Goal: Obtain resource: Download file/media

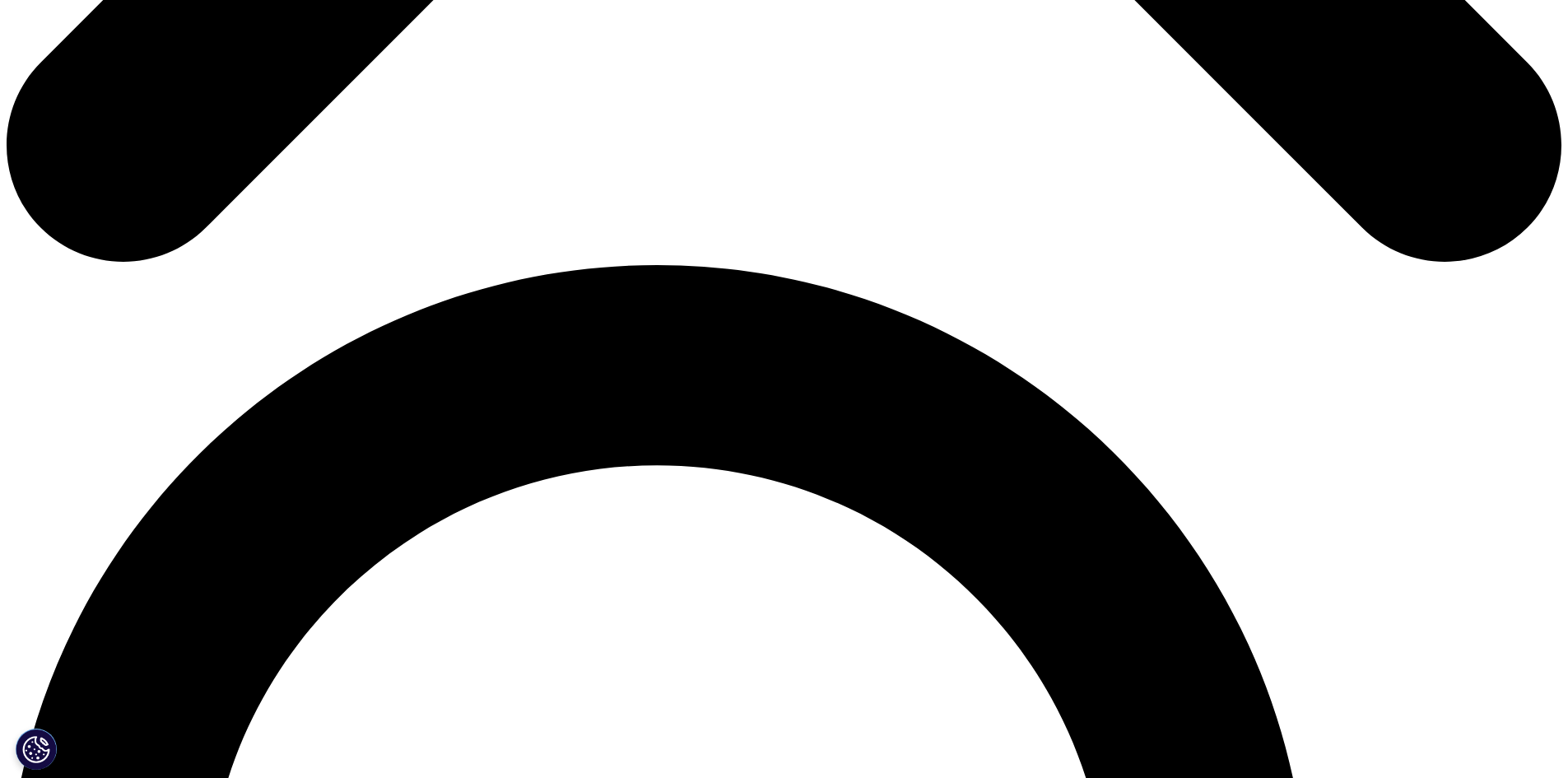
scroll to position [1564, 0]
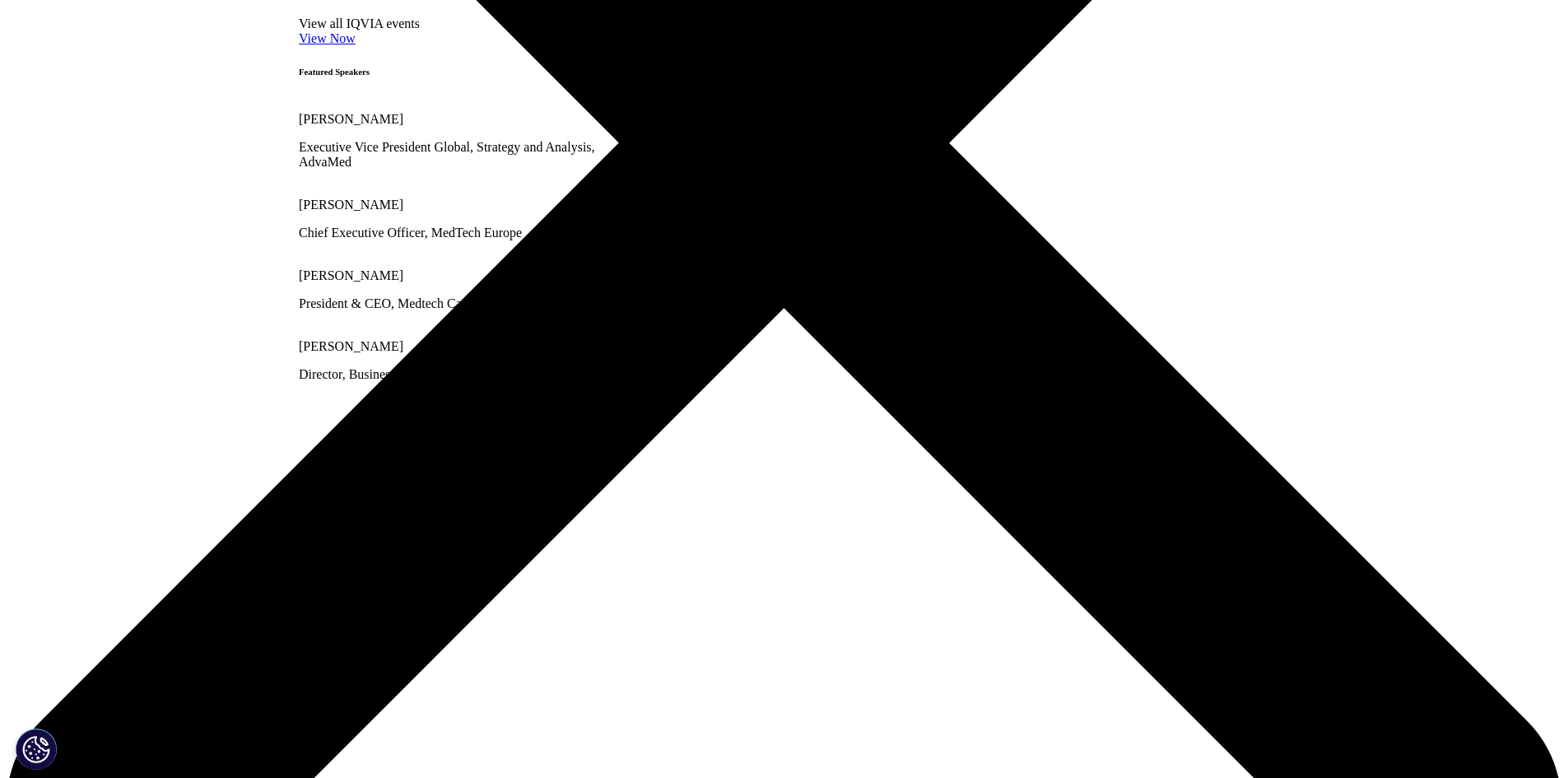
scroll to position [823, 0]
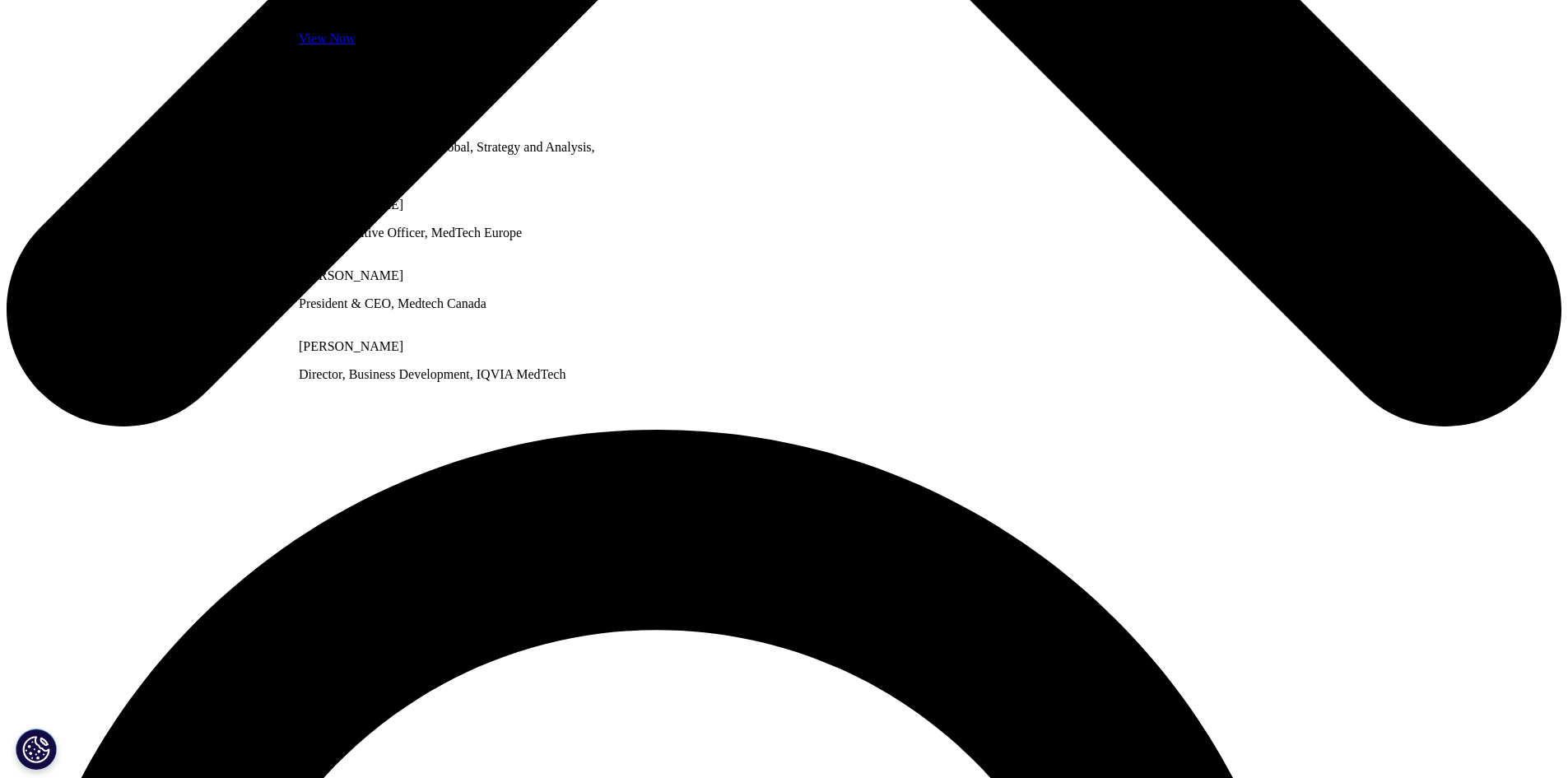
scroll to position [1316, 0]
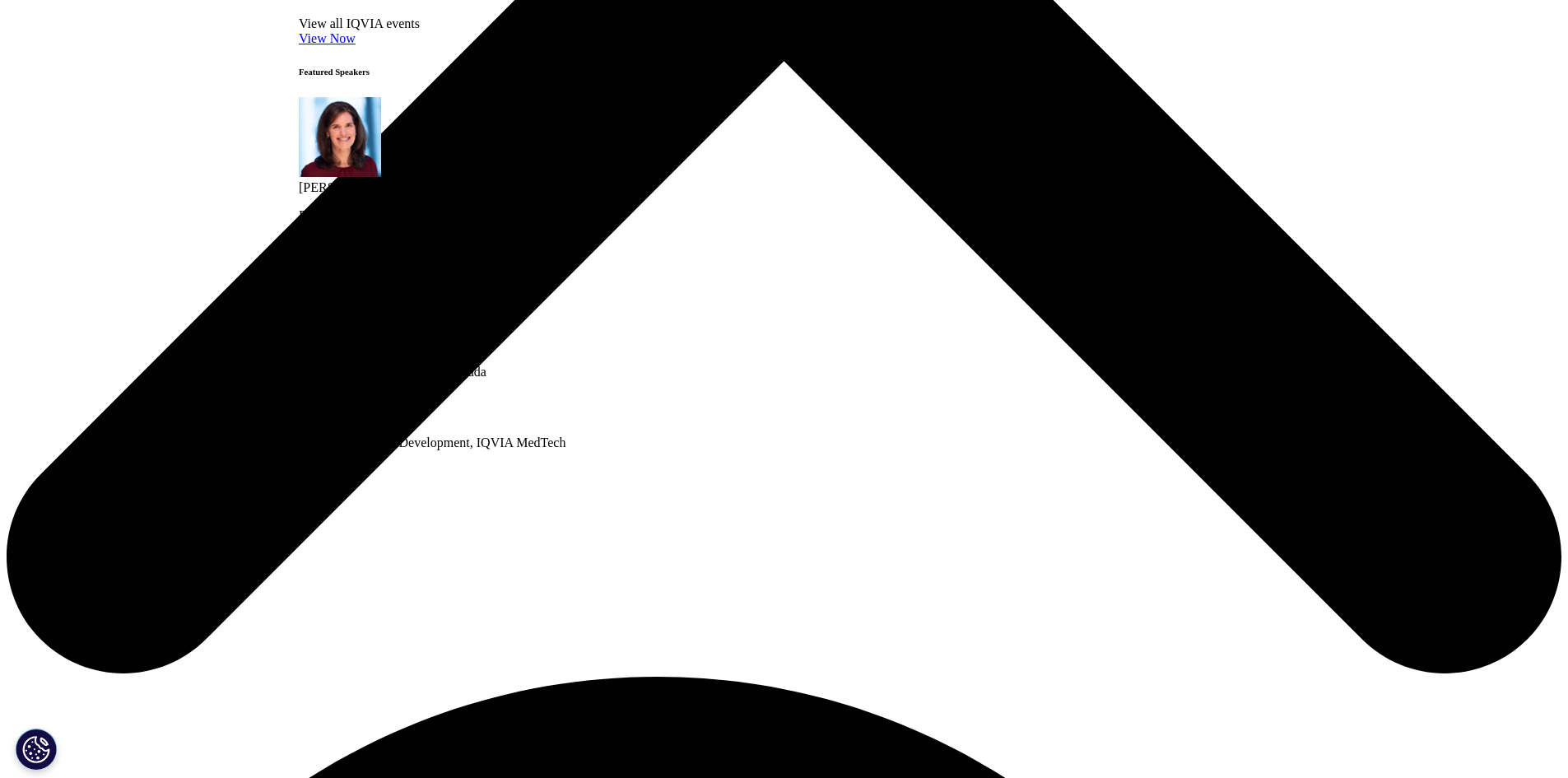
drag, startPoint x: 740, startPoint y: 492, endPoint x: 742, endPoint y: 482, distance: 10.2
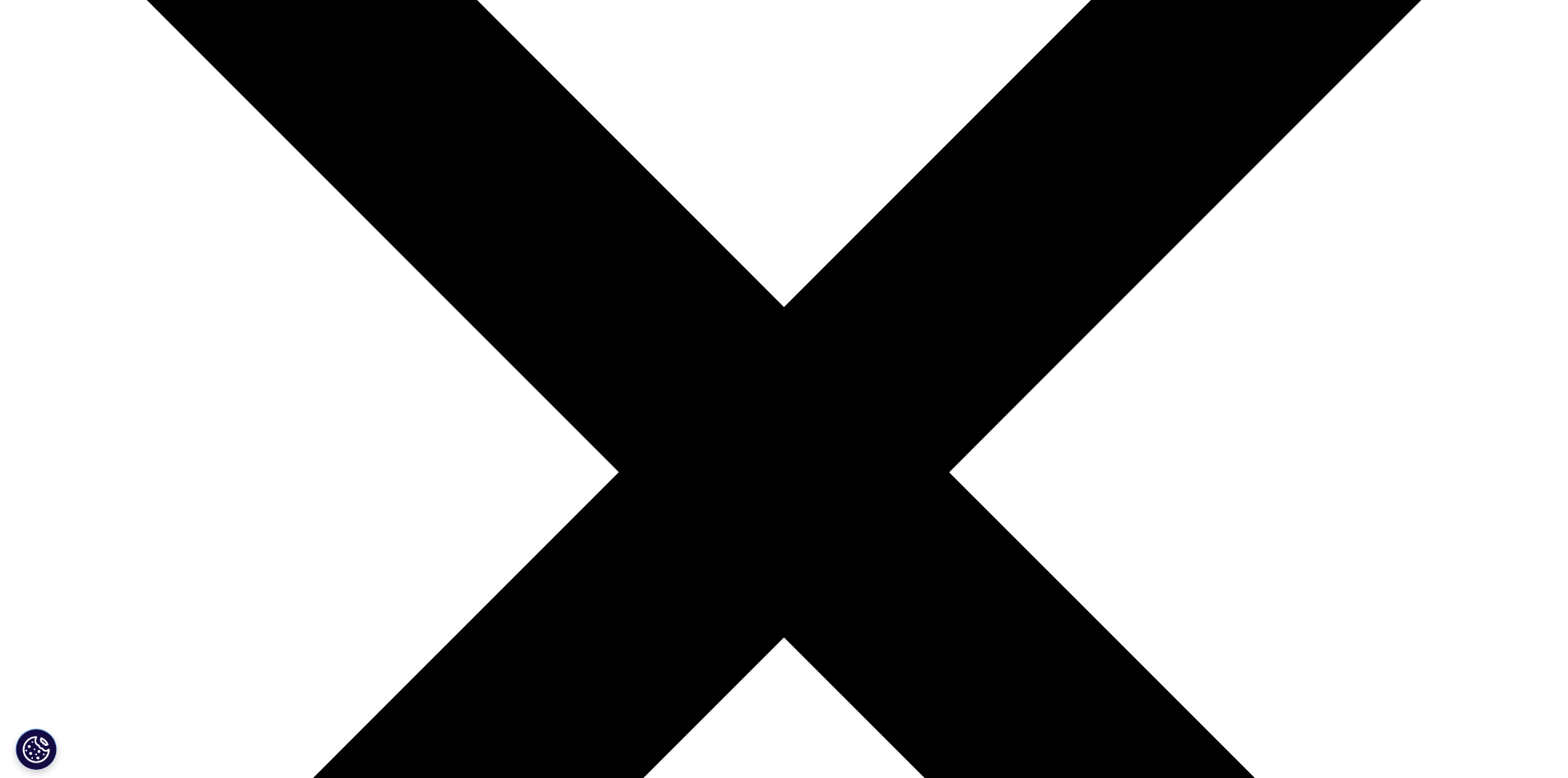
scroll to position [82, 0]
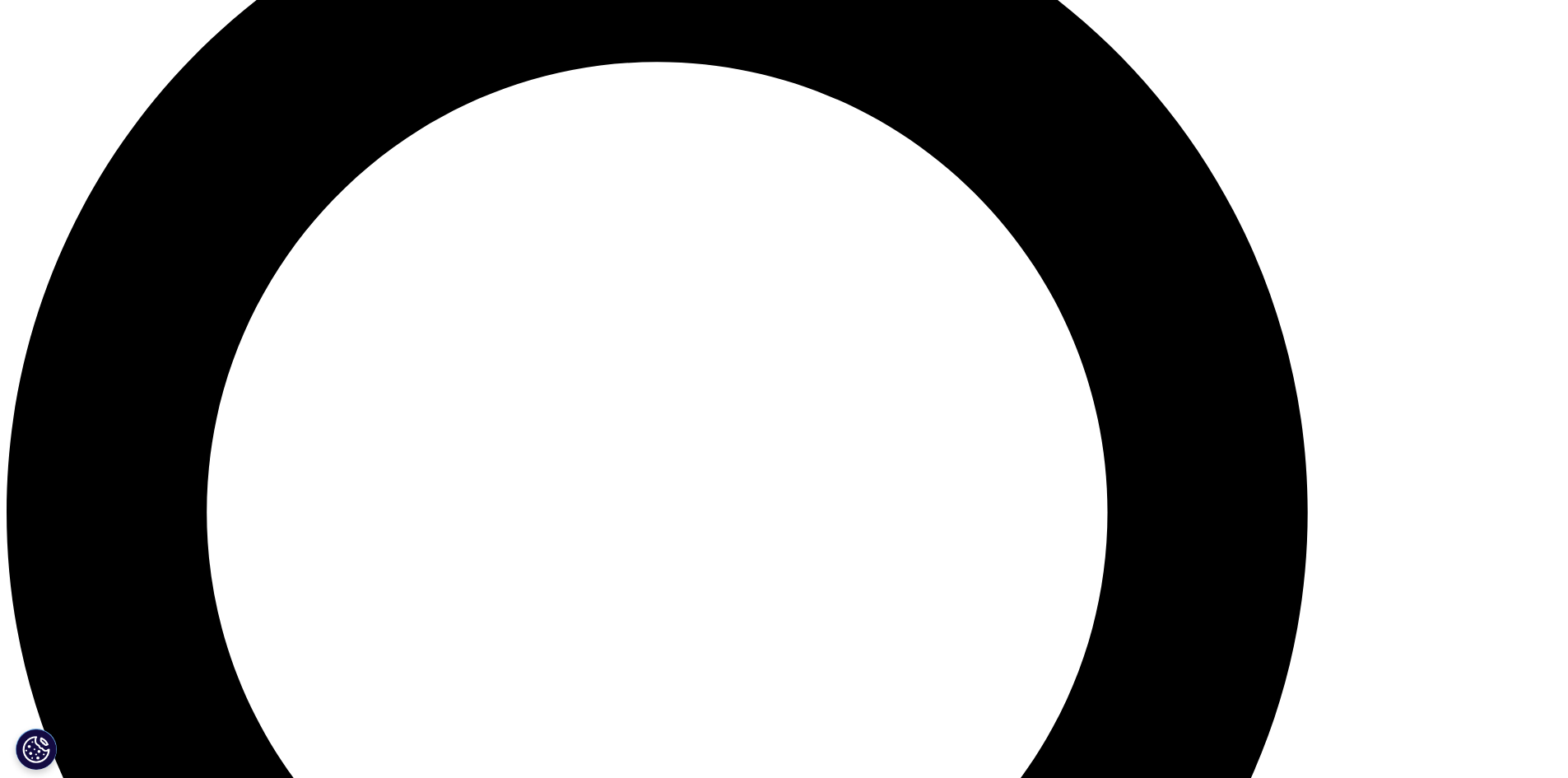
scroll to position [1564, 0]
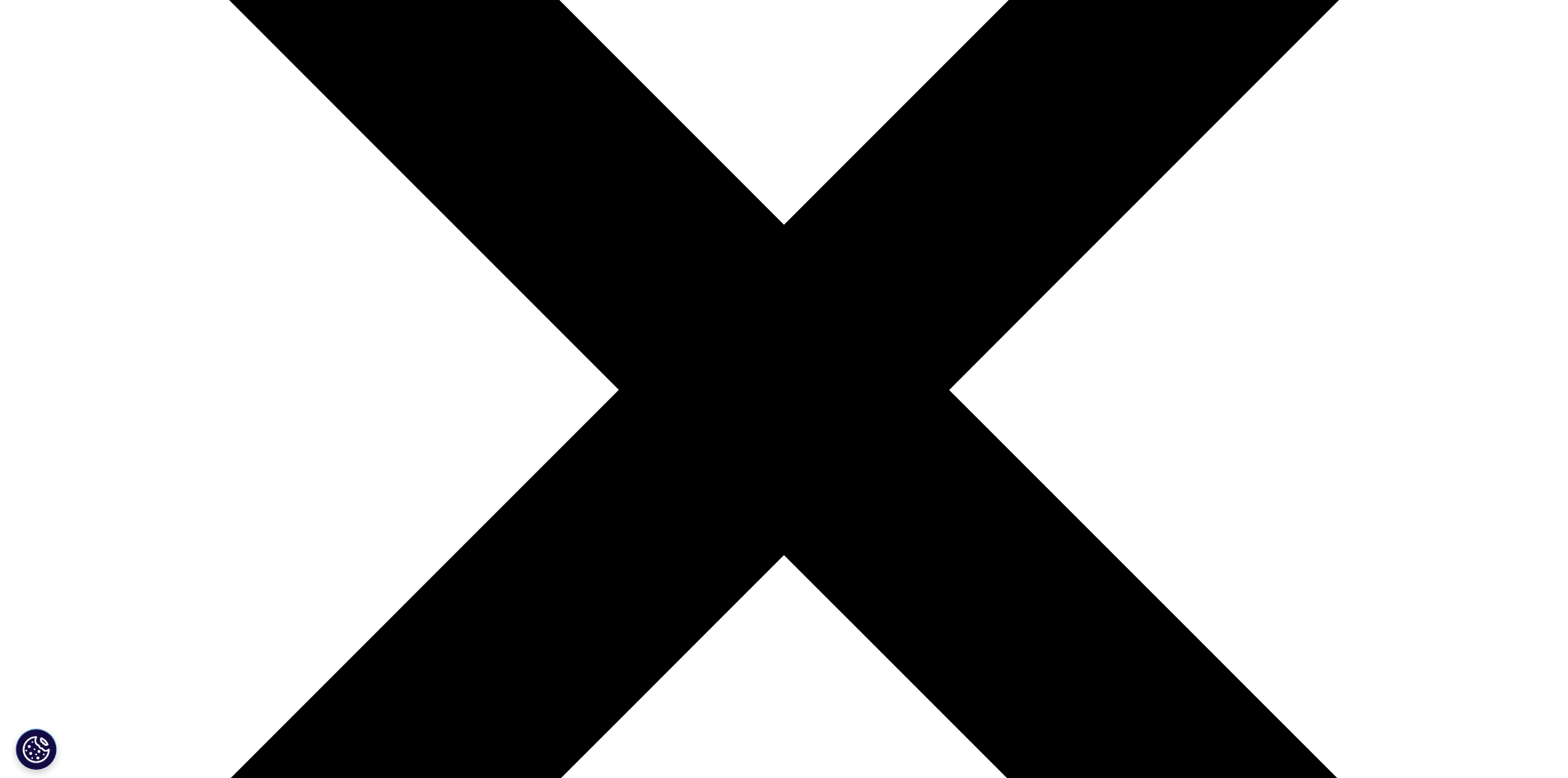
scroll to position [576, 0]
